Goal: Understand process/instructions

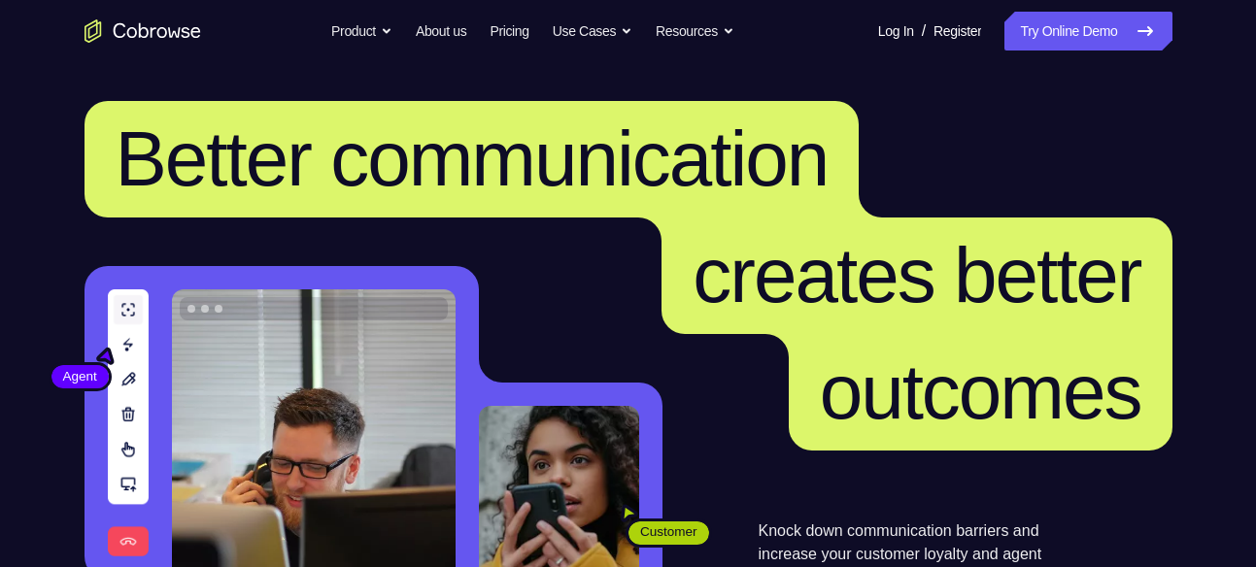
drag, startPoint x: 67, startPoint y: 78, endPoint x: 528, endPoint y: 210, distance: 479.1
drag, startPoint x: 528, startPoint y: 210, endPoint x: 348, endPoint y: 254, distance: 185.0
click at [348, 254] on h1 "Better communication creates better outcomes" at bounding box center [629, 276] width 1088 height 350
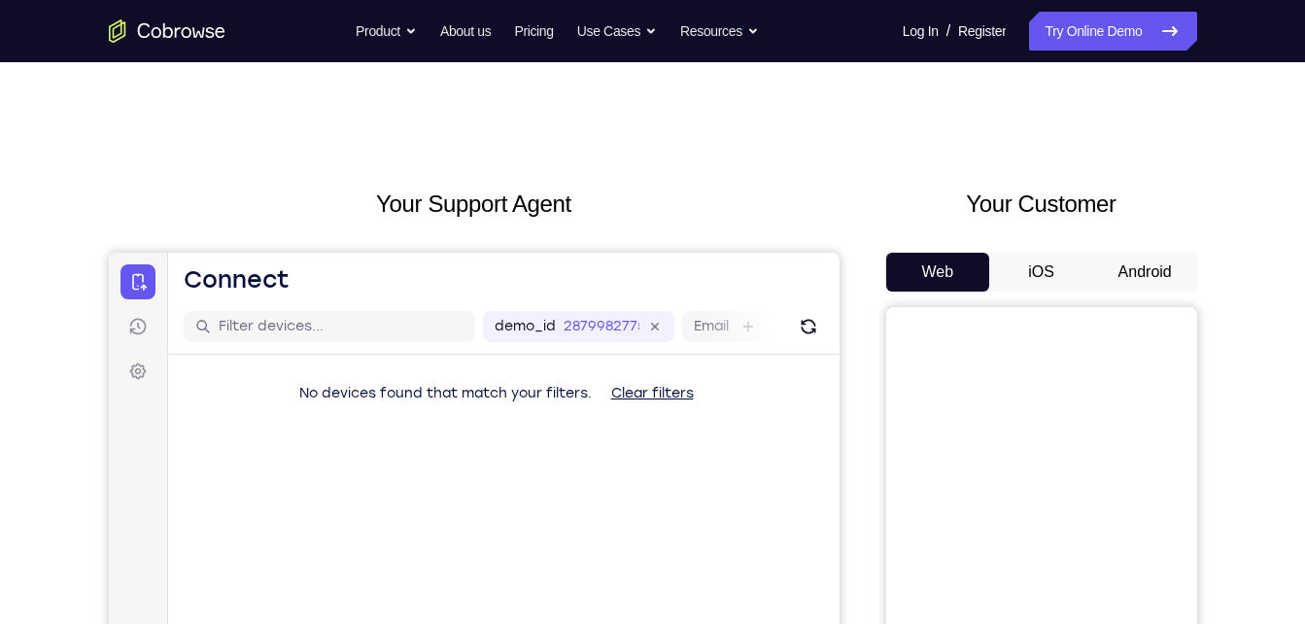
click at [1147, 273] on button "Android" at bounding box center [1145, 272] width 104 height 39
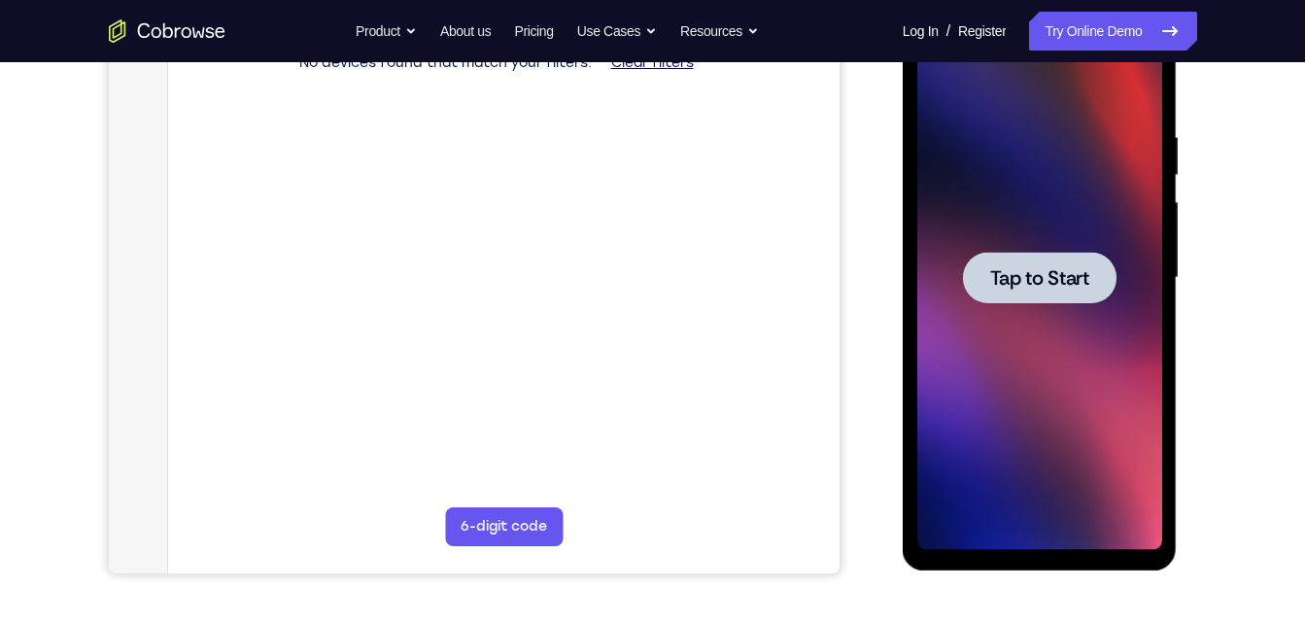
click at [996, 276] on span "Tap to Start" at bounding box center [1039, 277] width 99 height 19
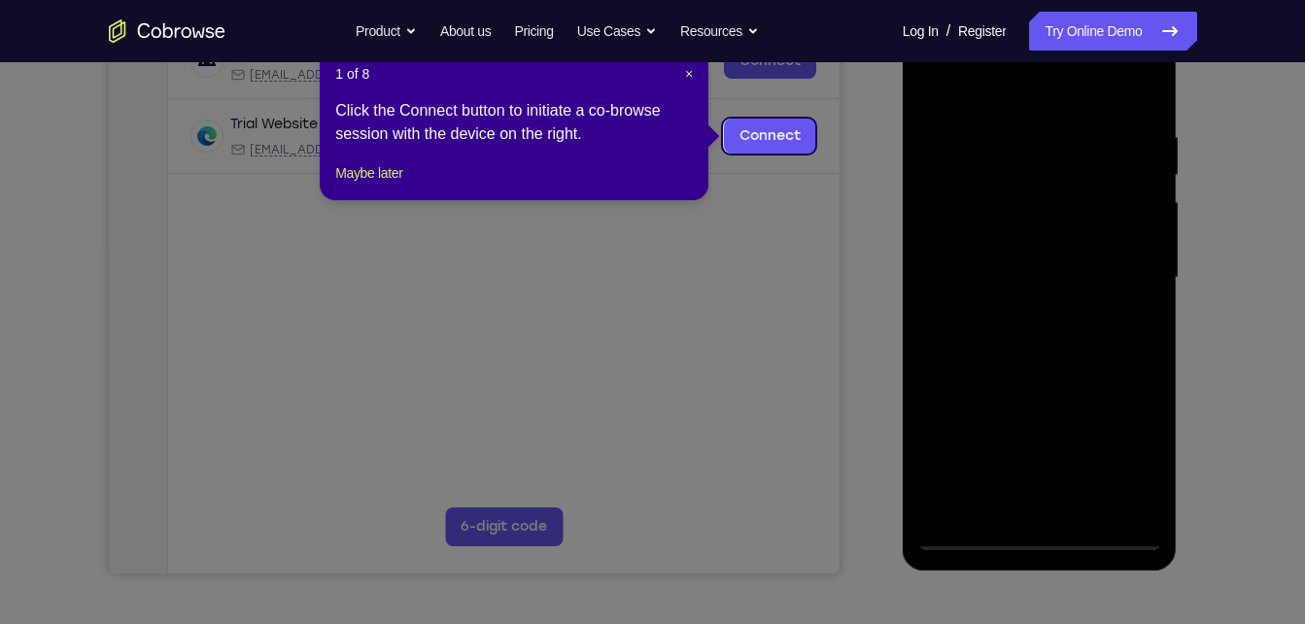
click at [862, 252] on icon at bounding box center [659, 312] width 1319 height 624
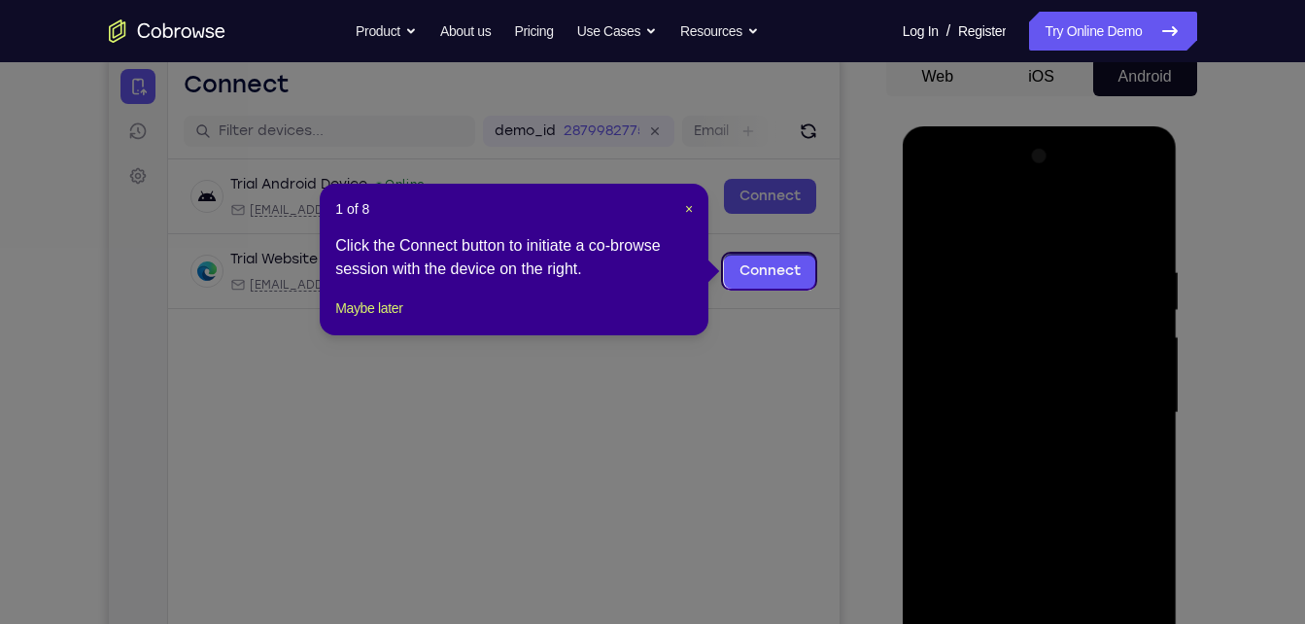
scroll to position [193, 0]
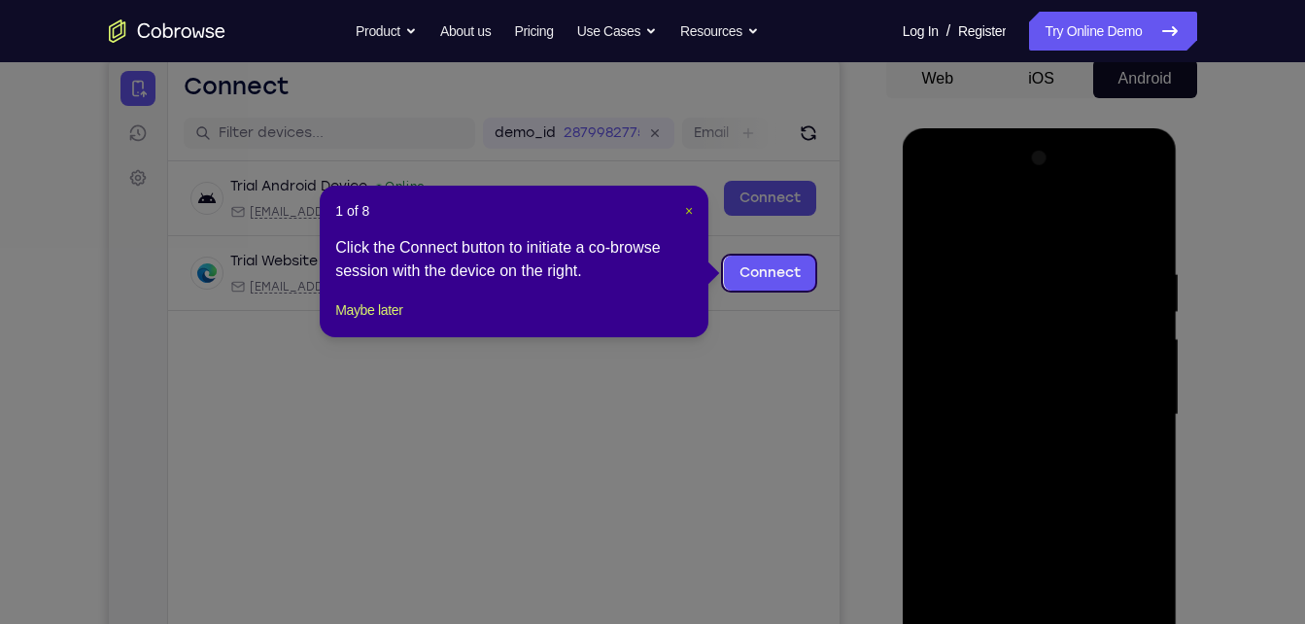
drag, startPoint x: 684, startPoint y: 210, endPoint x: 662, endPoint y: 231, distance: 30.9
click at [685, 210] on span "×" at bounding box center [689, 211] width 8 height 16
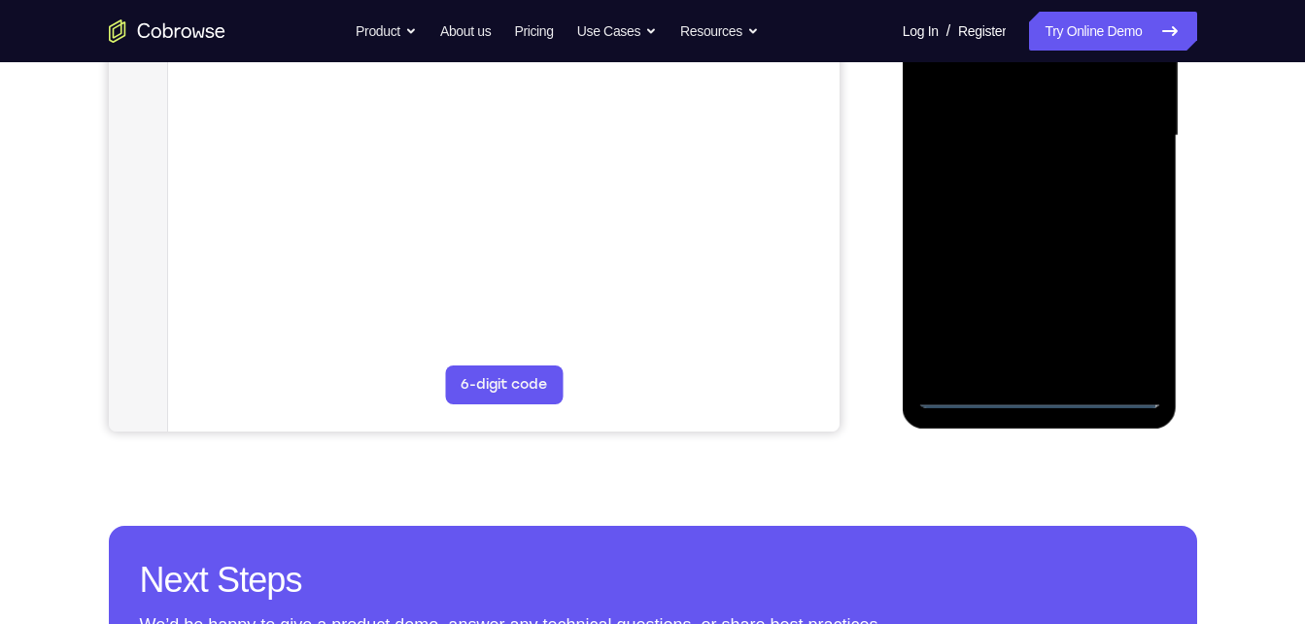
scroll to position [473, 0]
click at [1043, 400] on div at bounding box center [1039, 135] width 245 height 544
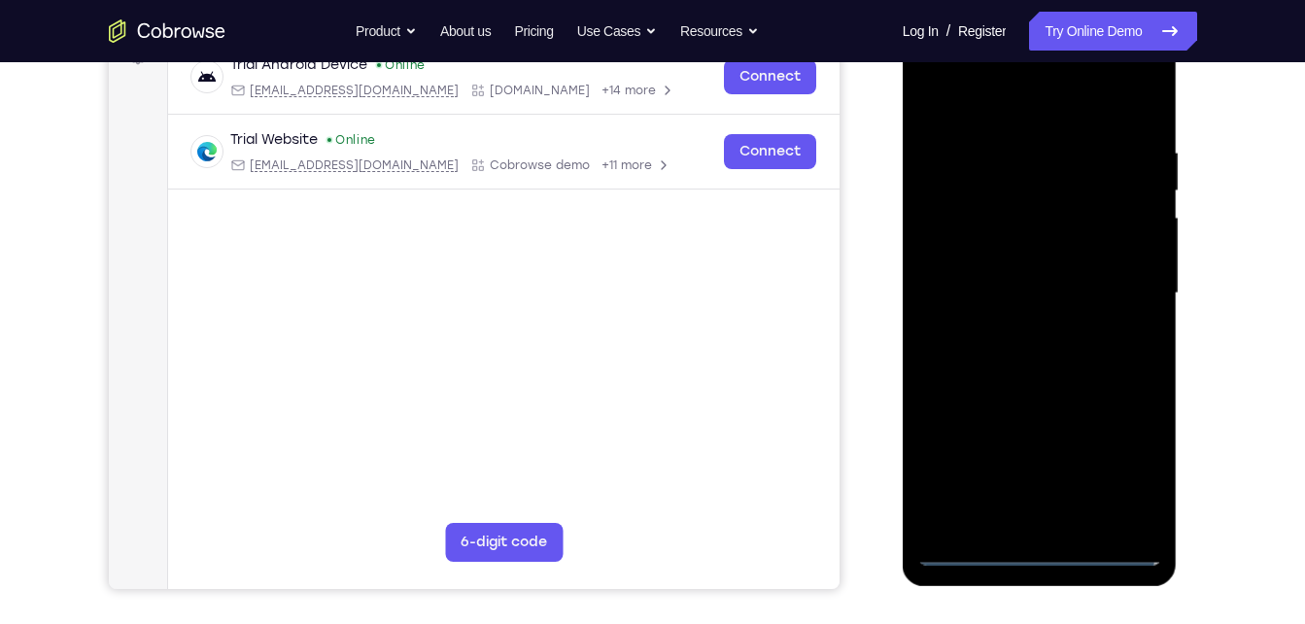
scroll to position [310, 0]
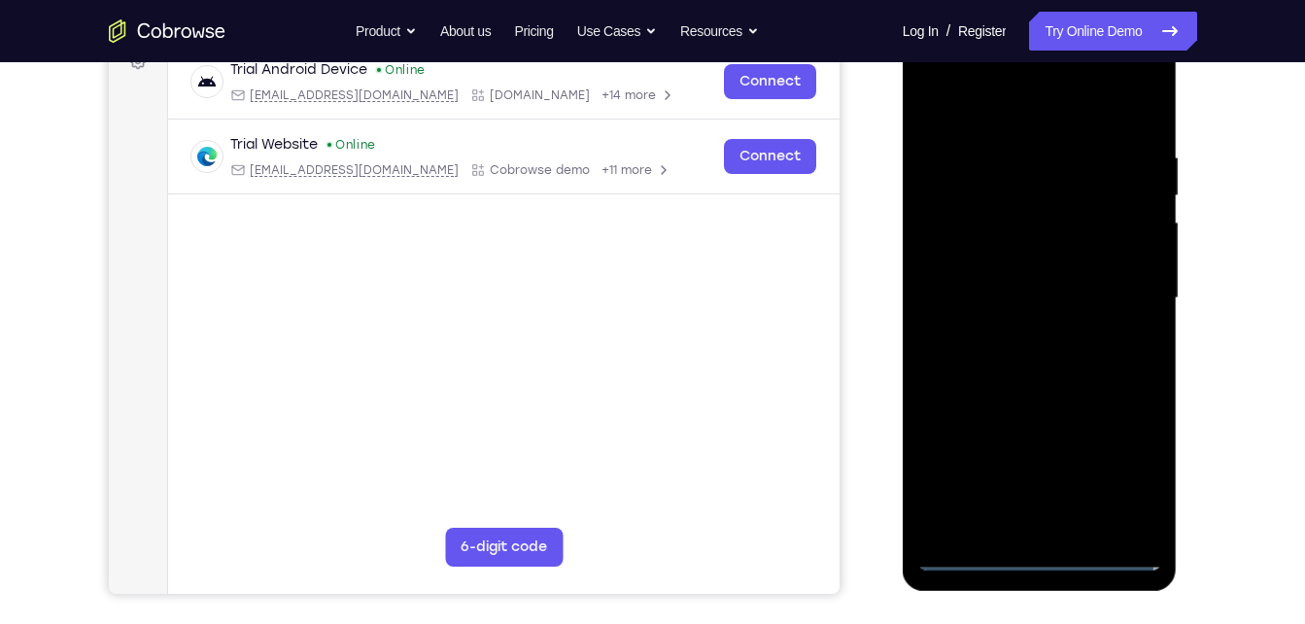
click at [1122, 470] on div at bounding box center [1039, 298] width 245 height 544
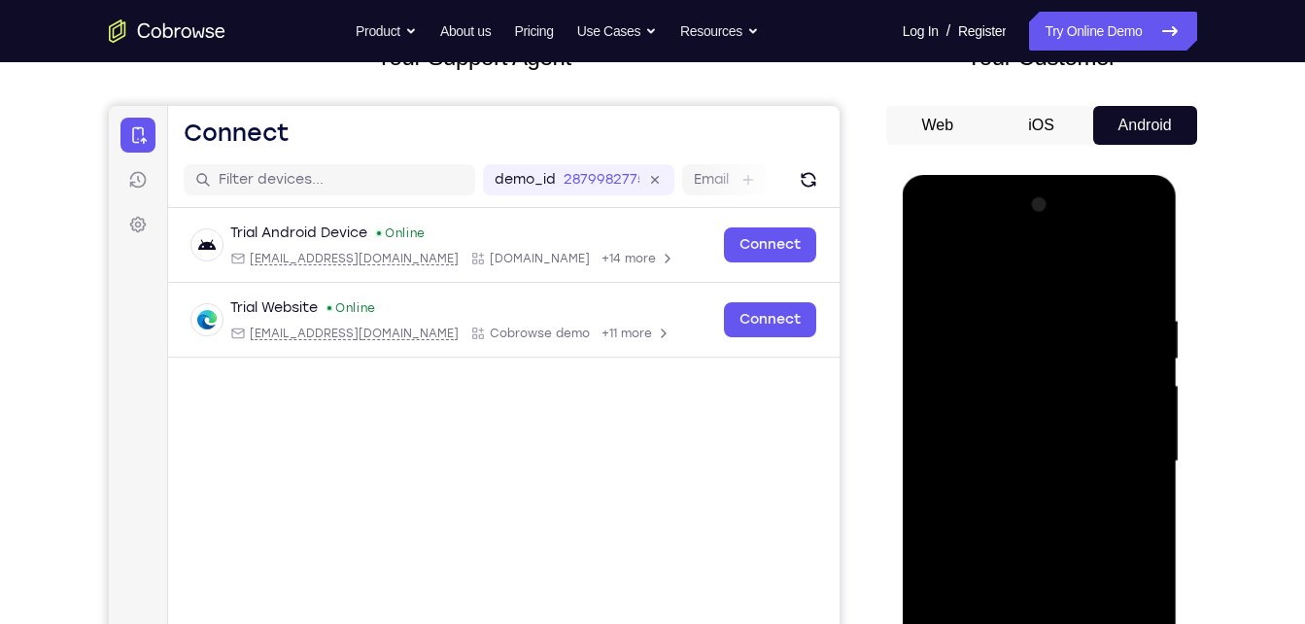
scroll to position [146, 0]
click at [972, 239] on div at bounding box center [1039, 462] width 245 height 544
click at [1122, 462] on div at bounding box center [1039, 462] width 245 height 544
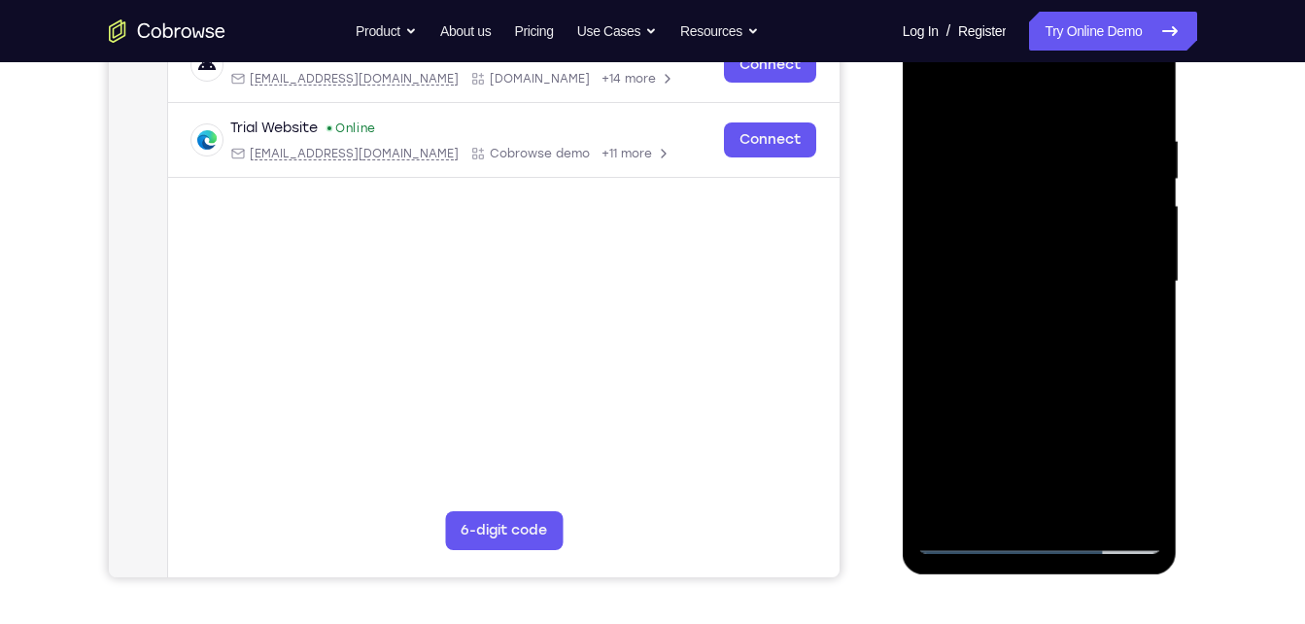
click at [1015, 313] on div at bounding box center [1039, 282] width 245 height 544
click at [990, 270] on div at bounding box center [1039, 282] width 245 height 544
click at [1002, 306] on div at bounding box center [1039, 282] width 245 height 544
click at [1016, 287] on div at bounding box center [1039, 282] width 245 height 544
click at [1038, 374] on div at bounding box center [1039, 282] width 245 height 544
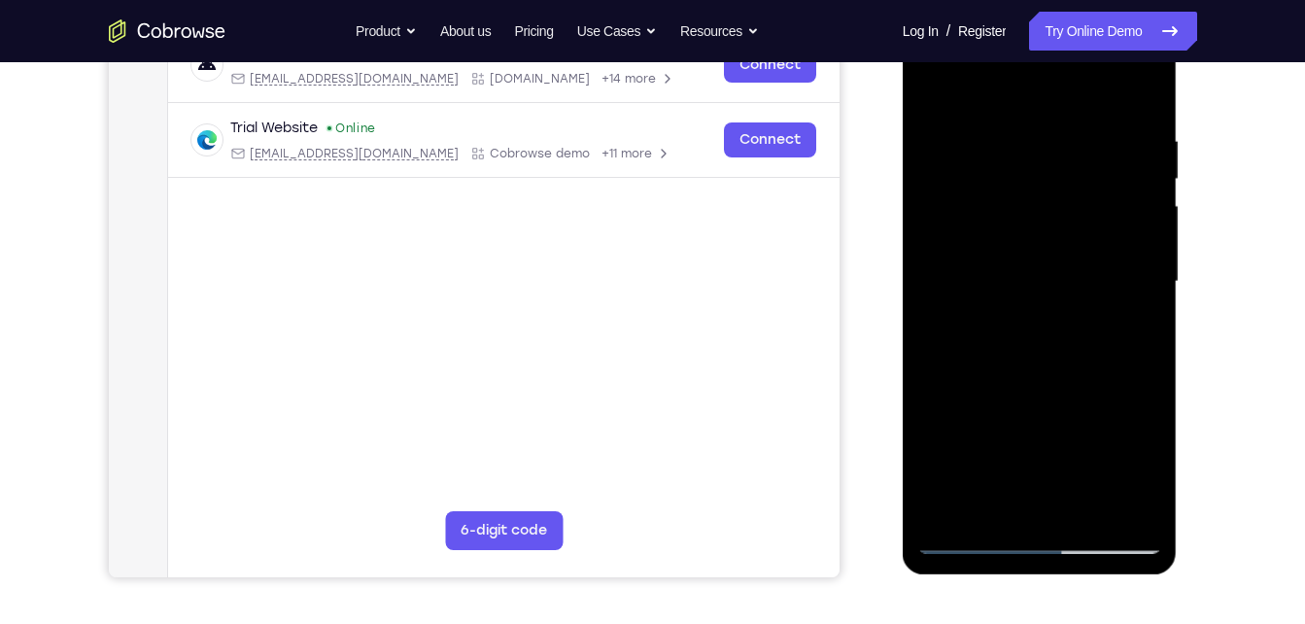
drag, startPoint x: 989, startPoint y: 90, endPoint x: 1180, endPoint y: 79, distance: 191.7
click at [1179, 79] on html "Online web based iOS Simulators and Android Emulators. Run iPhone, iPad, Mobile…" at bounding box center [1041, 286] width 277 height 583
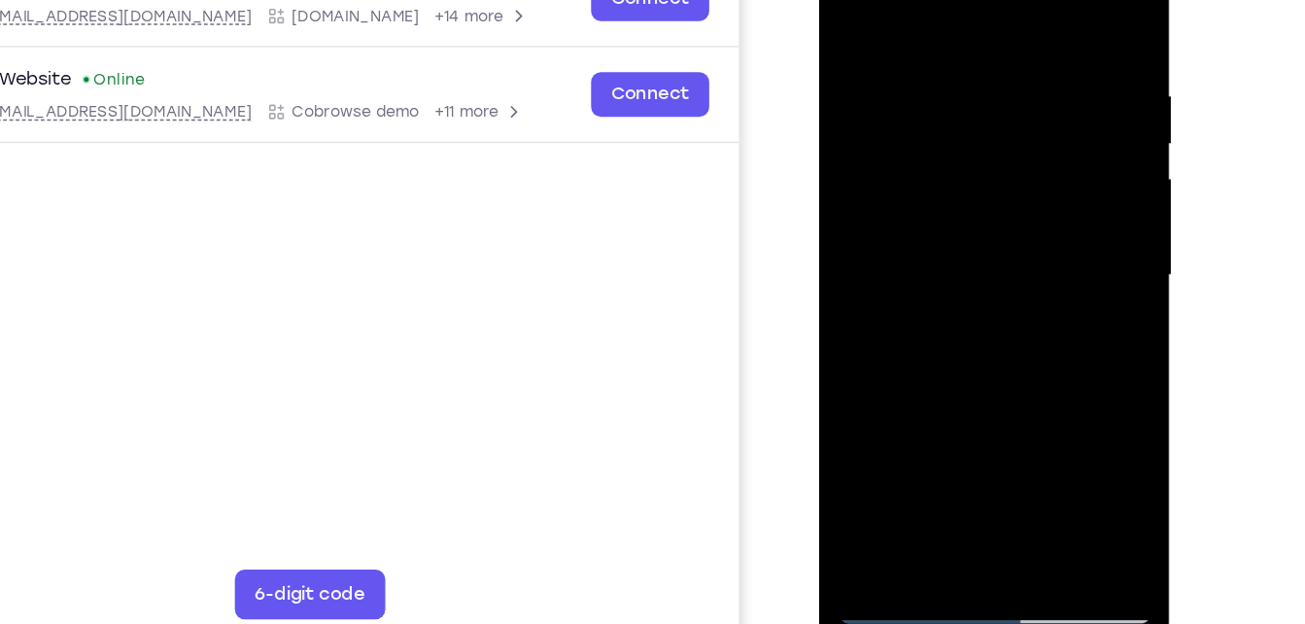
click at [1065, 1] on div at bounding box center [956, 196] width 245 height 544
drag, startPoint x: 1014, startPoint y: 97, endPoint x: 1026, endPoint y: 264, distance: 167.5
click at [1026, 264] on div at bounding box center [956, 196] width 245 height 544
click at [1017, 49] on div at bounding box center [956, 196] width 245 height 544
click at [867, 427] on div at bounding box center [956, 196] width 245 height 544
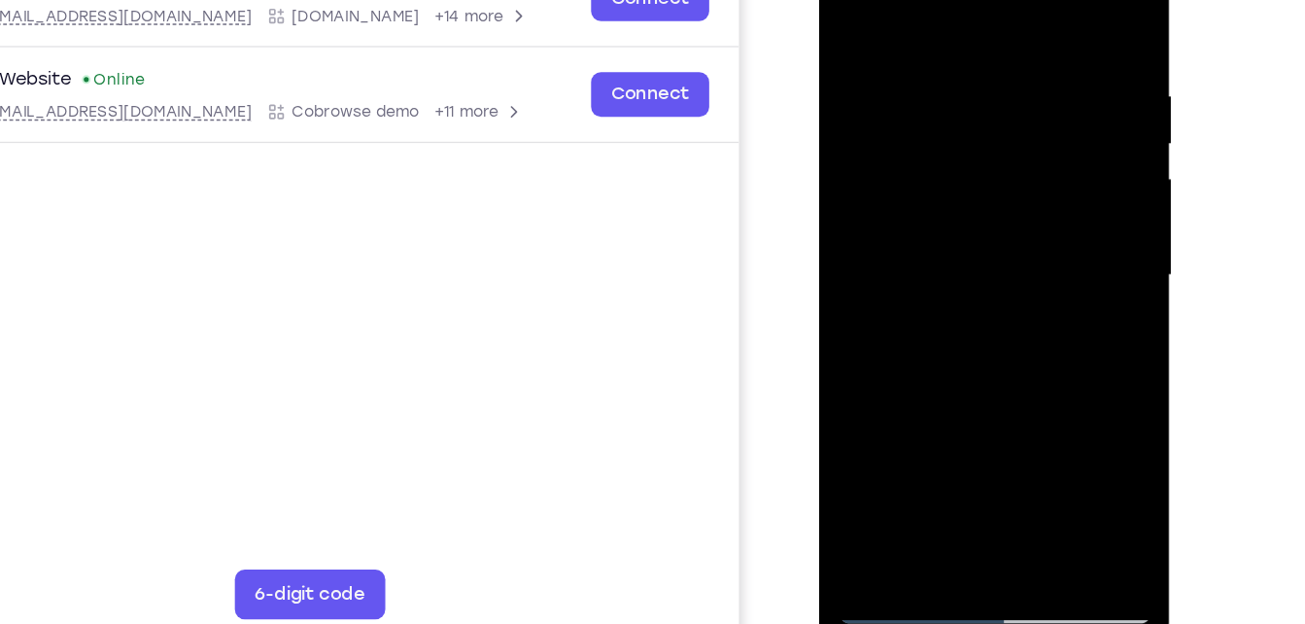
drag, startPoint x: 933, startPoint y: 294, endPoint x: 925, endPoint y: 79, distance: 215.8
click at [925, 79] on div at bounding box center [956, 196] width 245 height 544
drag, startPoint x: 947, startPoint y: 315, endPoint x: 960, endPoint y: 30, distance: 284.9
click at [960, 30] on div at bounding box center [956, 196] width 245 height 544
drag, startPoint x: 1029, startPoint y: 304, endPoint x: 1030, endPoint y: 54, distance: 249.7
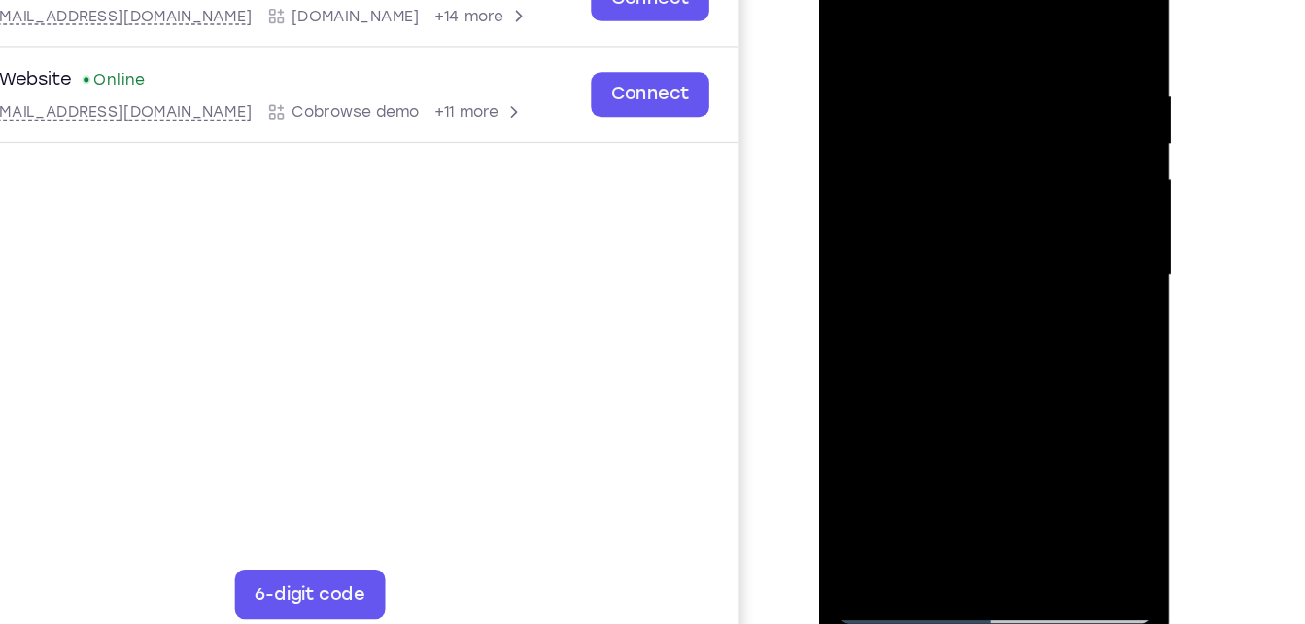
click at [1030, 54] on div at bounding box center [956, 196] width 245 height 544
drag, startPoint x: 1015, startPoint y: 348, endPoint x: 1038, endPoint y: 20, distance: 328.2
click at [1038, 20] on div at bounding box center [956, 196] width 245 height 544
drag, startPoint x: 978, startPoint y: 303, endPoint x: 1019, endPoint y: 21, distance: 284.7
click at [1019, 21] on div at bounding box center [956, 196] width 245 height 544
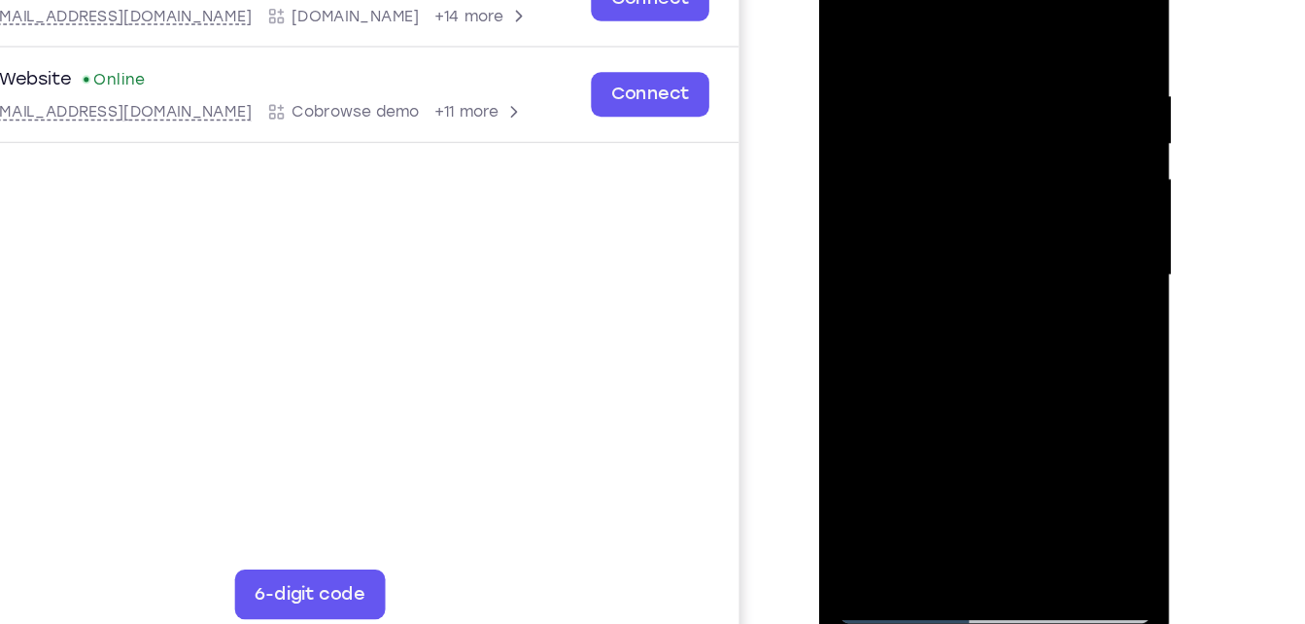
drag, startPoint x: 991, startPoint y: 259, endPoint x: 990, endPoint y: 36, distance: 223.5
click at [990, 36] on div at bounding box center [956, 196] width 245 height 544
drag, startPoint x: 1029, startPoint y: 303, endPoint x: 1036, endPoint y: 148, distance: 155.6
click at [1036, 148] on div at bounding box center [956, 196] width 245 height 544
drag, startPoint x: 1012, startPoint y: 356, endPoint x: 1012, endPoint y: 15, distance: 341.0
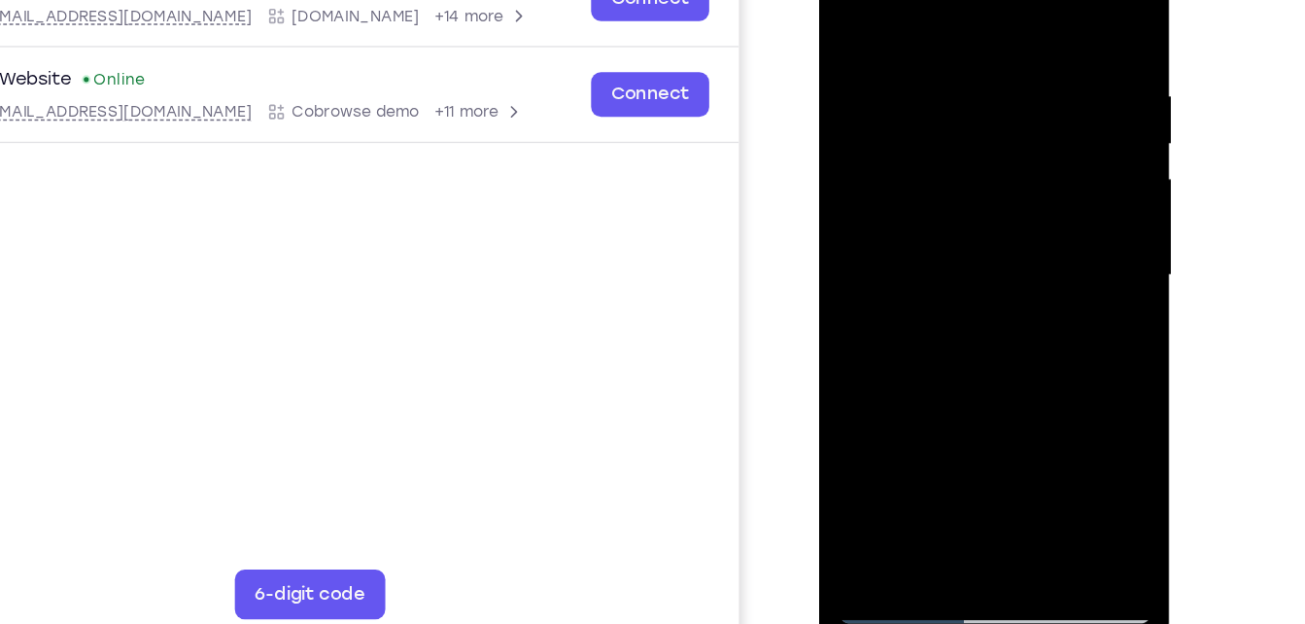
click at [1012, 15] on div at bounding box center [956, 196] width 245 height 544
drag, startPoint x: 1025, startPoint y: 203, endPoint x: 1026, endPoint y: 230, distance: 27.2
click at [1026, 230] on div at bounding box center [956, 196] width 245 height 544
drag, startPoint x: 1047, startPoint y: 258, endPoint x: 1032, endPoint y: 8, distance: 251.1
click at [1032, 8] on div at bounding box center [956, 196] width 245 height 544
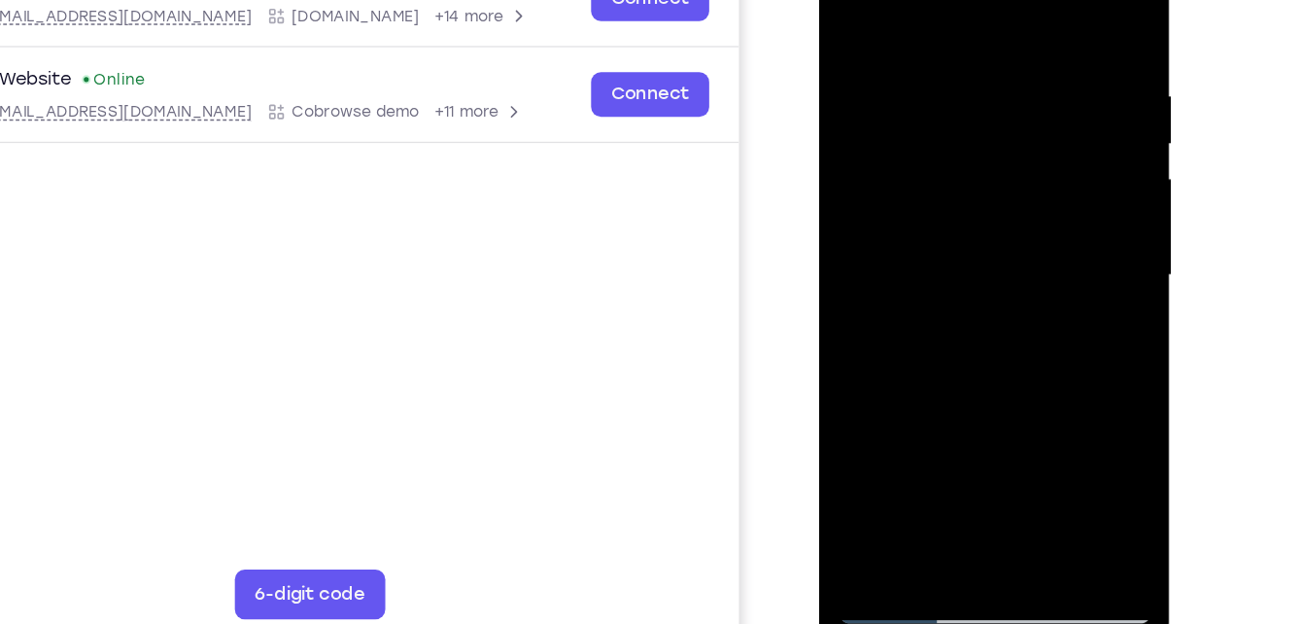
drag, startPoint x: 1018, startPoint y: 314, endPoint x: 959, endPoint y: -76, distance: 394.1
click at [959, 0] on div at bounding box center [956, 196] width 245 height 544
drag, startPoint x: 964, startPoint y: 309, endPoint x: 950, endPoint y: 17, distance: 292.8
click at [950, 17] on div at bounding box center [956, 196] width 245 height 544
drag, startPoint x: 950, startPoint y: 323, endPoint x: 950, endPoint y: -10, distance: 332.3
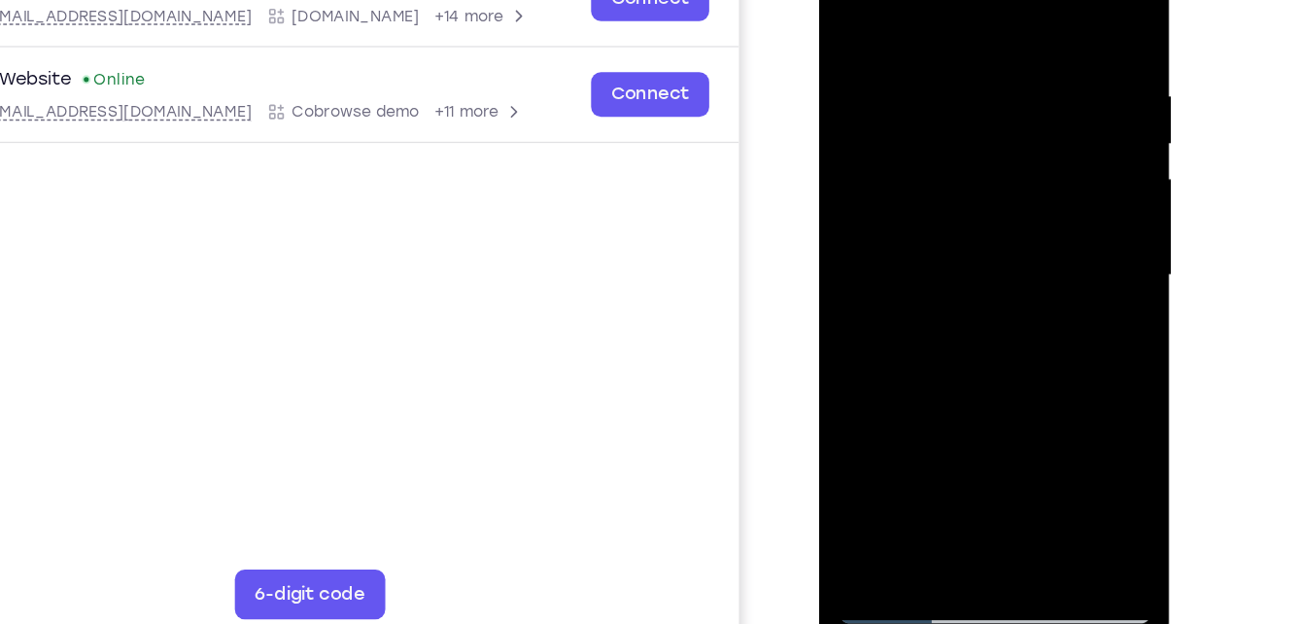
click at [950, 0] on div at bounding box center [956, 196] width 245 height 544
drag, startPoint x: 945, startPoint y: 353, endPoint x: 946, endPoint y: 8, distance: 344.9
click at [946, 8] on div at bounding box center [956, 196] width 245 height 544
